Goal: Information Seeking & Learning: Learn about a topic

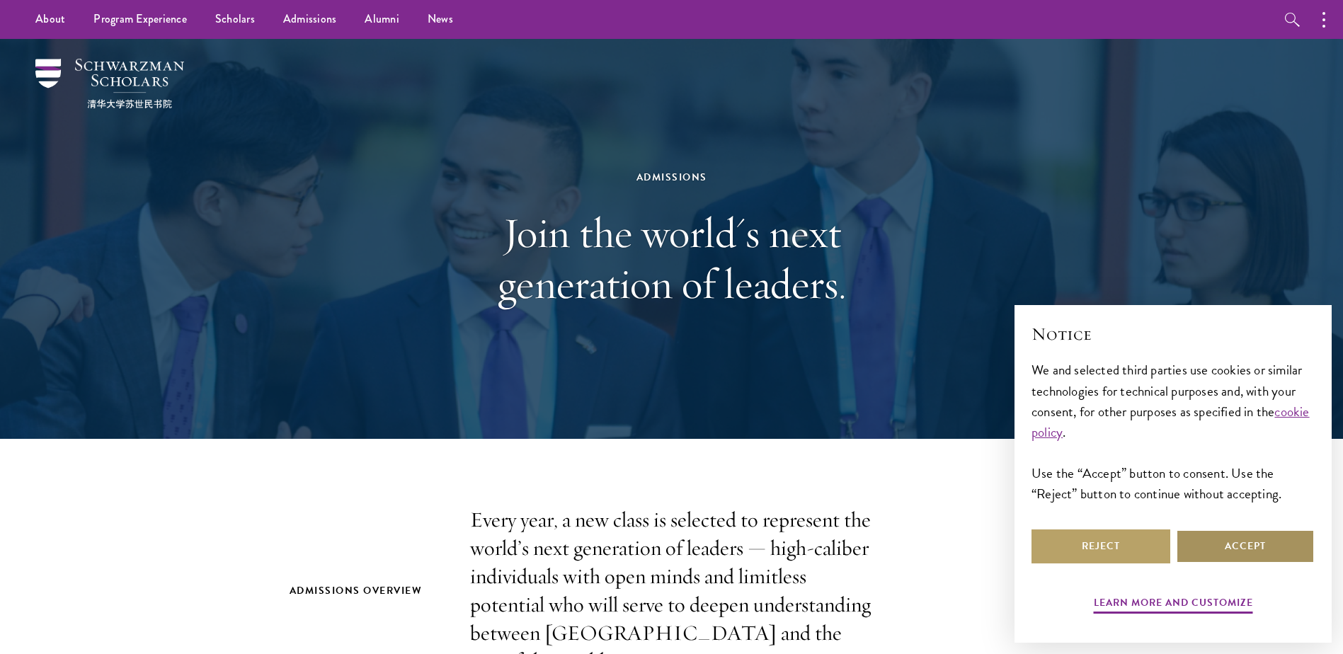
click at [1248, 549] on button "Accept" at bounding box center [1245, 547] width 139 height 34
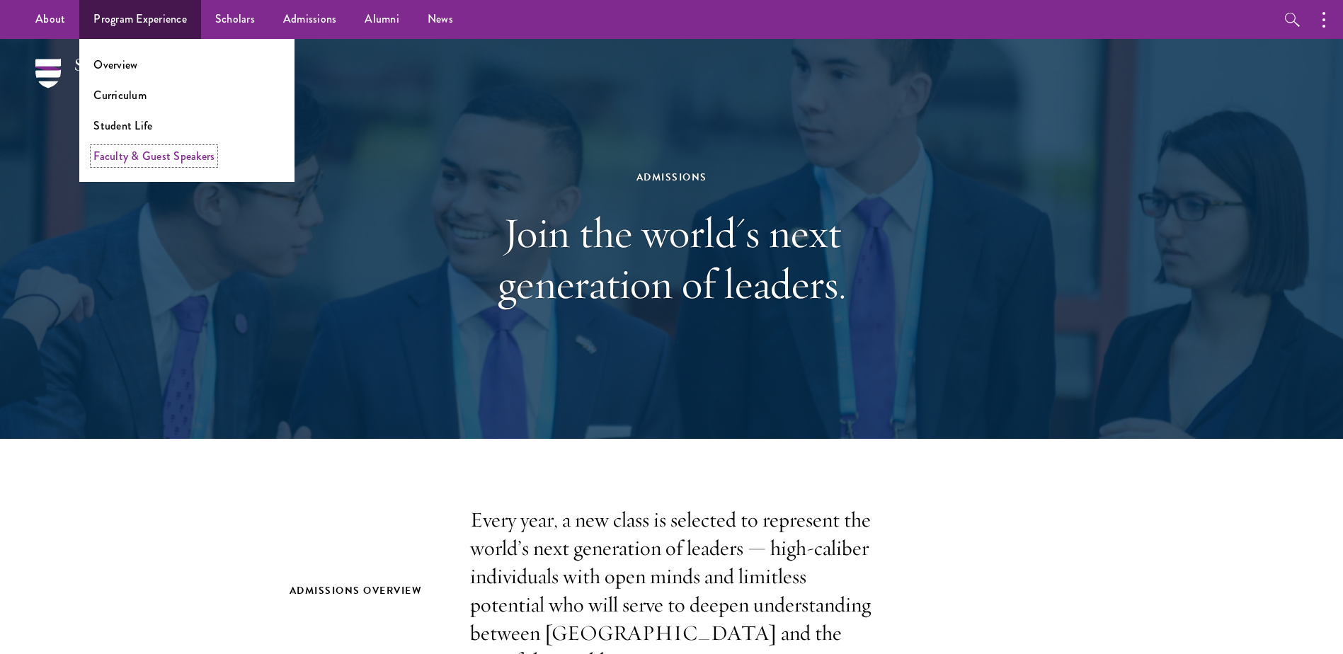
click at [127, 154] on link "Faculty & Guest Speakers" at bounding box center [153, 156] width 121 height 16
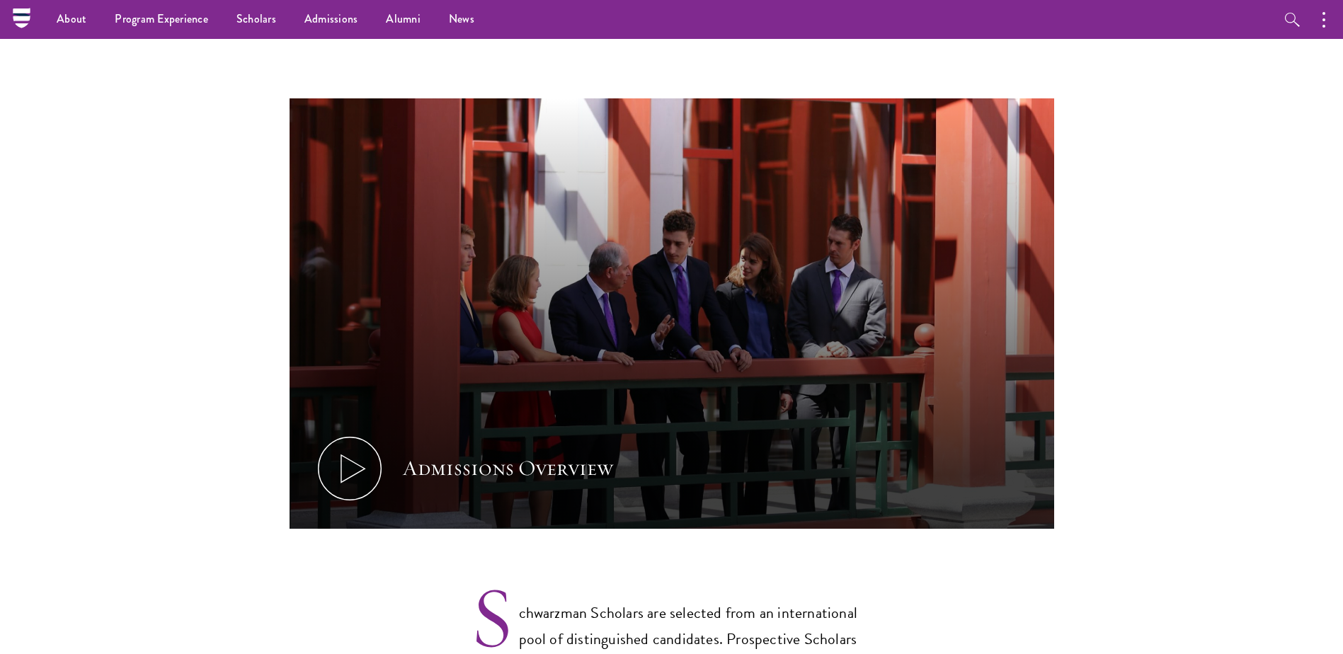
scroll to position [71, 0]
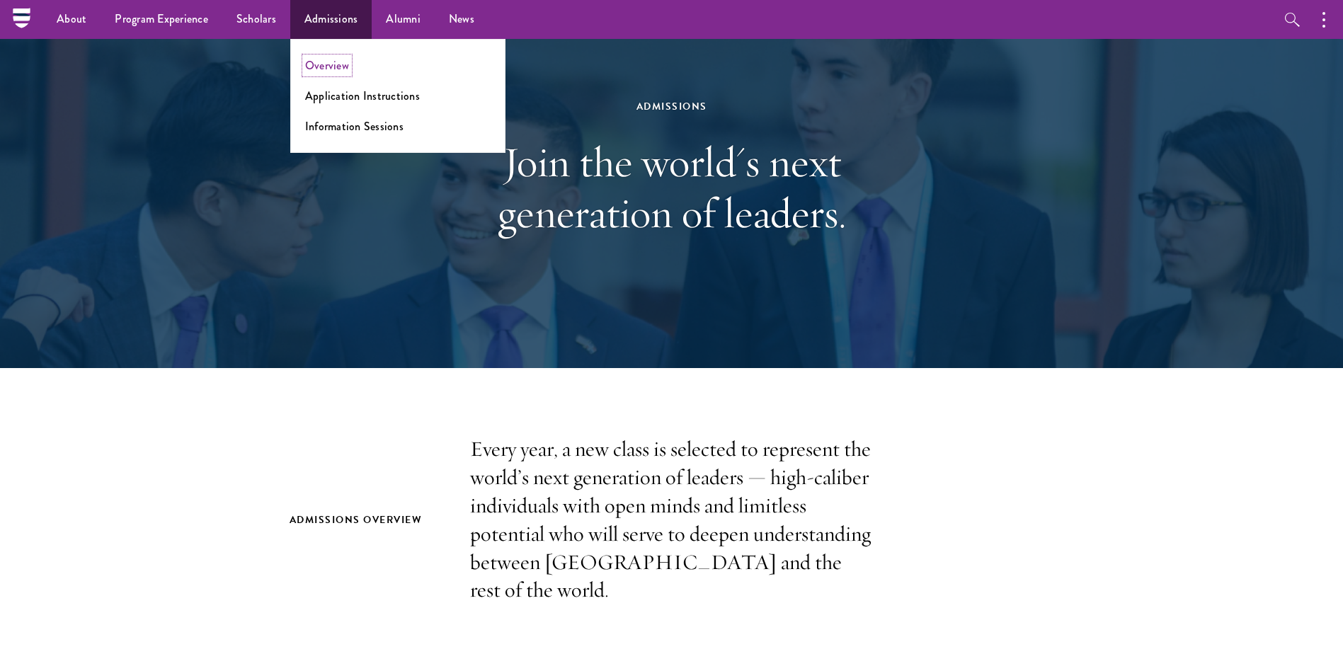
click at [325, 67] on link "Overview" at bounding box center [327, 65] width 44 height 16
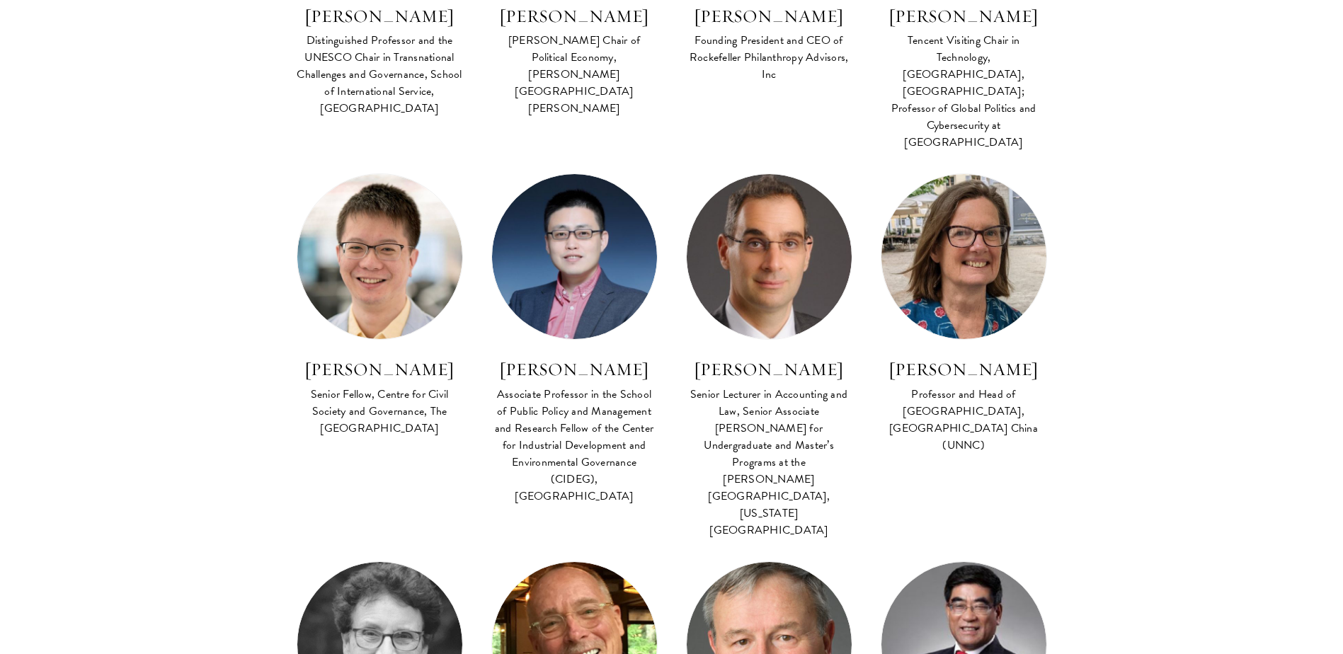
scroll to position [849, 0]
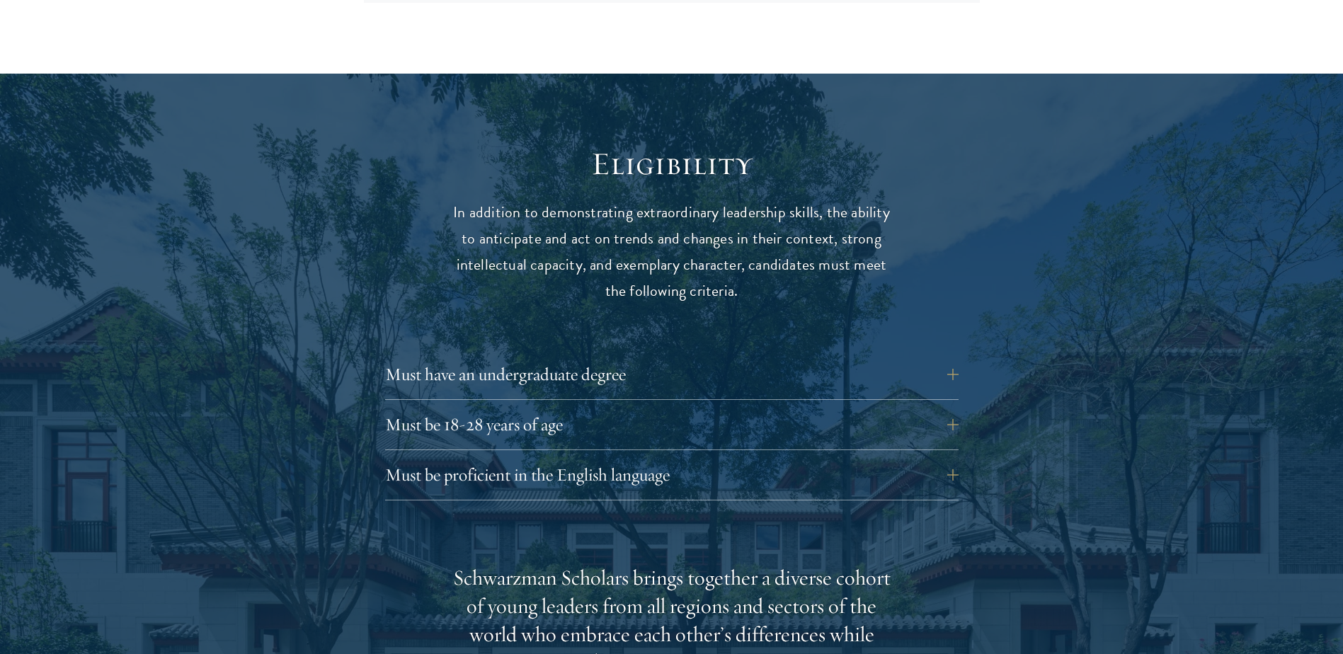
scroll to position [1841, 0]
